Goal: Information Seeking & Learning: Learn about a topic

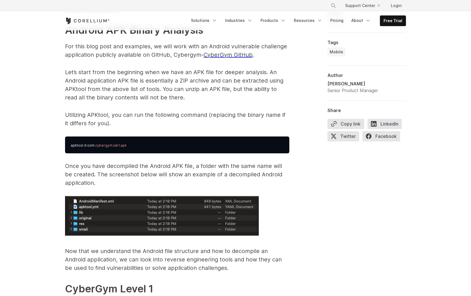
scroll to position [830, 0]
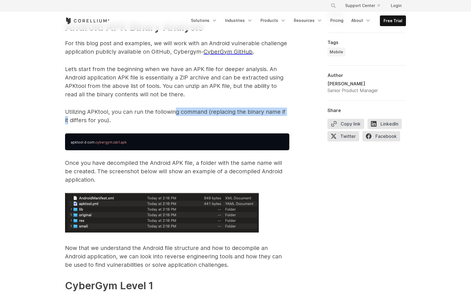
drag, startPoint x: 289, startPoint y: 111, endPoint x: 176, endPoint y: 110, distance: 112.4
click at [176, 110] on p "Utilizing APKtool, you can run the following command (replacing the binary name…" at bounding box center [177, 115] width 224 height 17
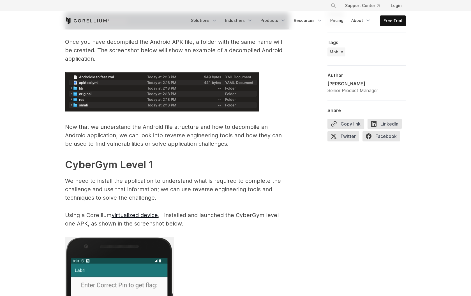
scroll to position [952, 0]
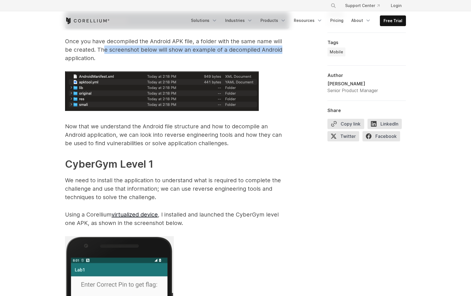
drag, startPoint x: 96, startPoint y: 47, endPoint x: 269, endPoint y: 47, distance: 173.6
click at [269, 47] on p "Once you have decompiled the Android APK file, a folder with the same name will…" at bounding box center [177, 49] width 224 height 25
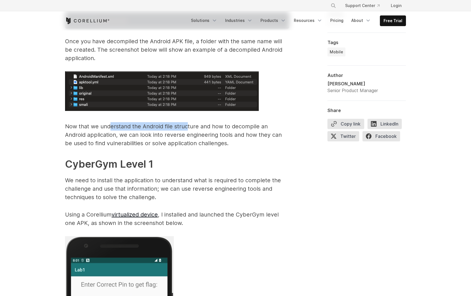
drag, startPoint x: 111, startPoint y: 128, endPoint x: 186, endPoint y: 128, distance: 75.7
click at [186, 128] on p "Now that we understand the Android file structure and how to decompile an Andro…" at bounding box center [177, 134] width 224 height 25
drag, startPoint x: 204, startPoint y: 130, endPoint x: 257, endPoint y: 128, distance: 53.0
click at [257, 128] on p "Now that we understand the Android file structure and how to decompile an Andro…" at bounding box center [177, 134] width 224 height 25
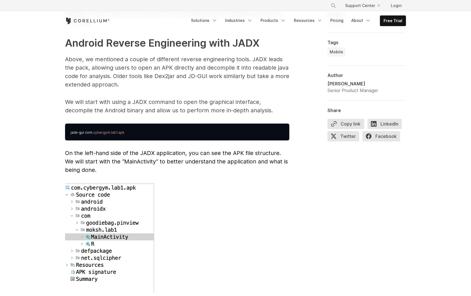
scroll to position [1434, 0]
